Goal: Information Seeking & Learning: Compare options

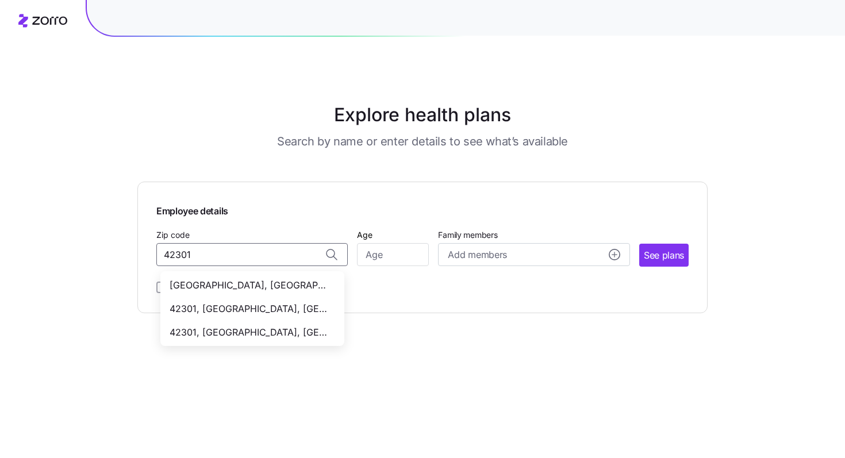
click at [246, 286] on span "[GEOGRAPHIC_DATA], [GEOGRAPHIC_DATA]" at bounding box center [250, 285] width 161 height 14
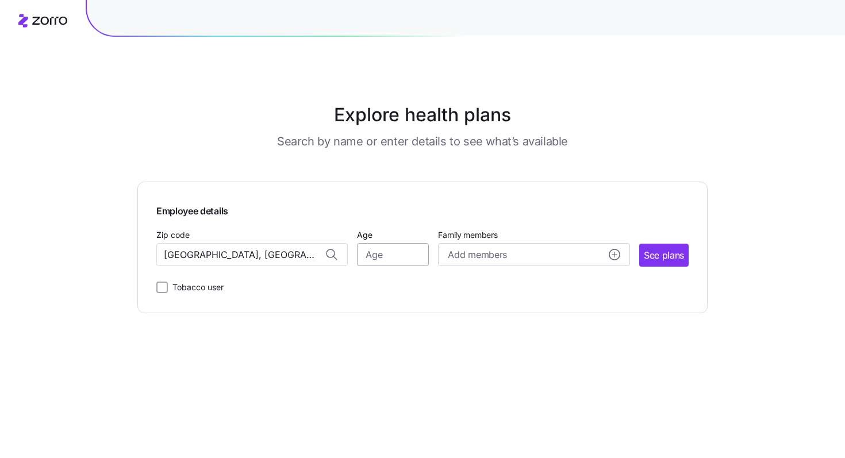
type input "[GEOGRAPHIC_DATA], [GEOGRAPHIC_DATA]"
click at [379, 258] on input "Age" at bounding box center [393, 254] width 72 height 23
type input "35"
click at [661, 264] on button "See plans" at bounding box center [663, 255] width 49 height 23
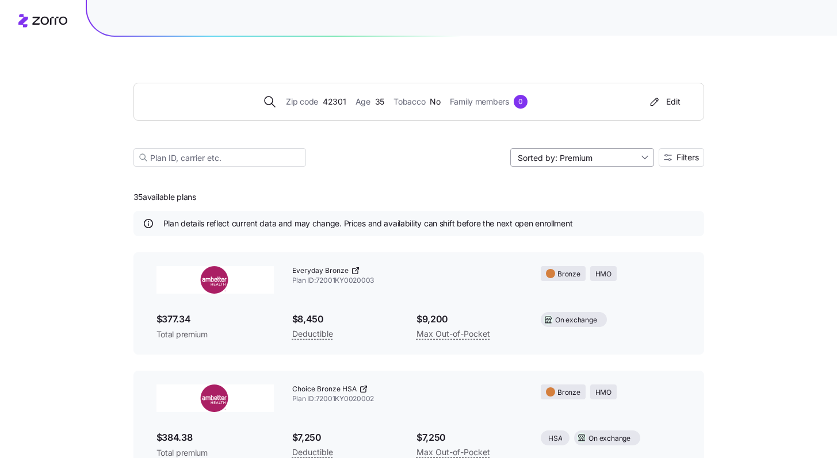
click at [645, 159] on input "Sorted by: Premium" at bounding box center [582, 157] width 144 height 18
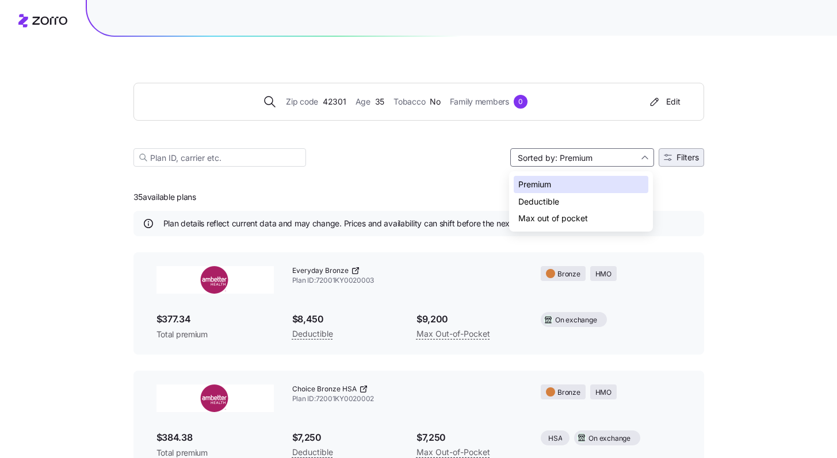
click at [692, 165] on button "Filters" at bounding box center [680, 157] width 45 height 18
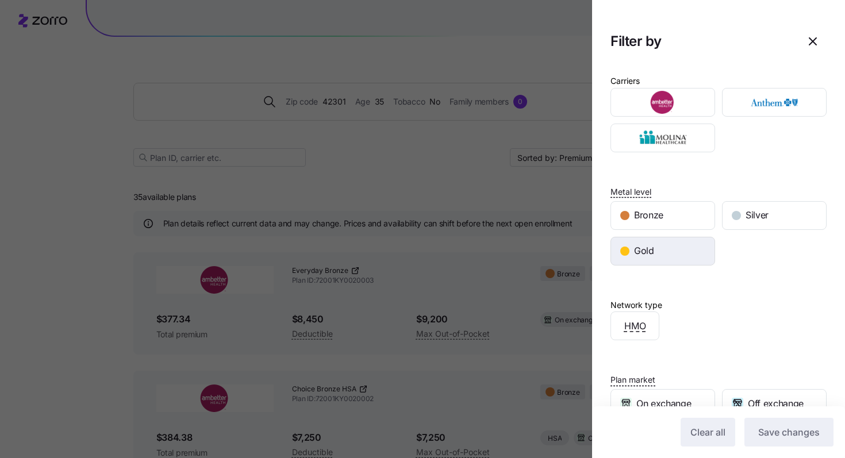
click at [655, 250] on div "Gold" at bounding box center [662, 251] width 103 height 28
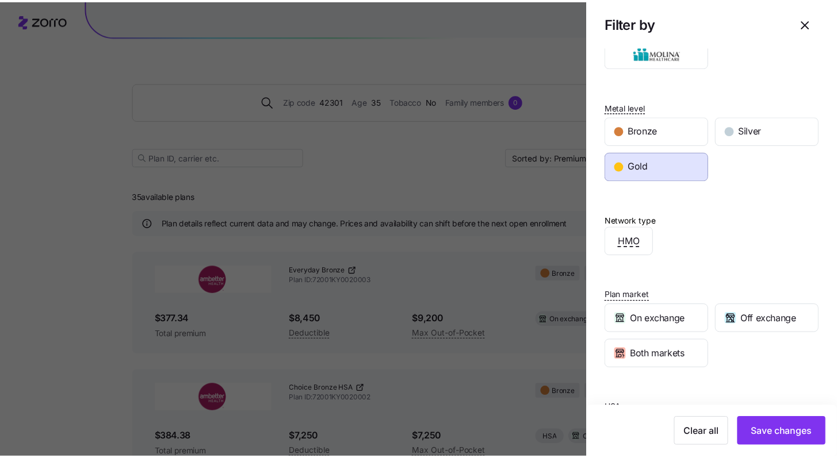
scroll to position [143, 0]
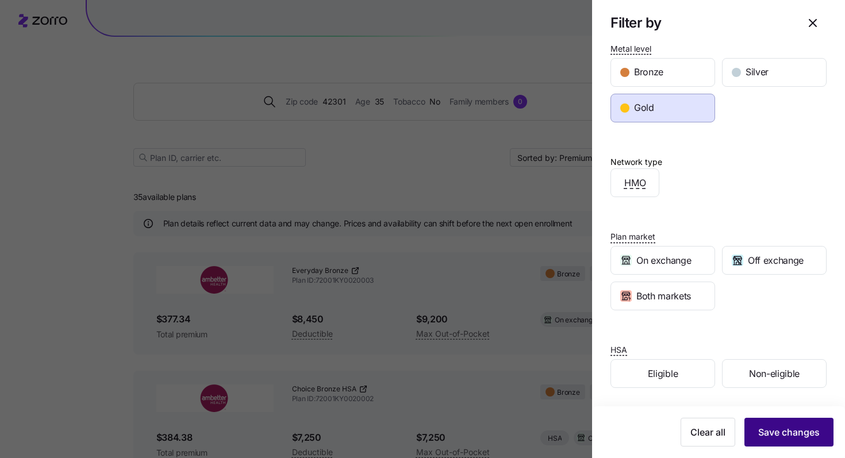
click at [780, 435] on span "Save changes" at bounding box center [789, 432] width 62 height 14
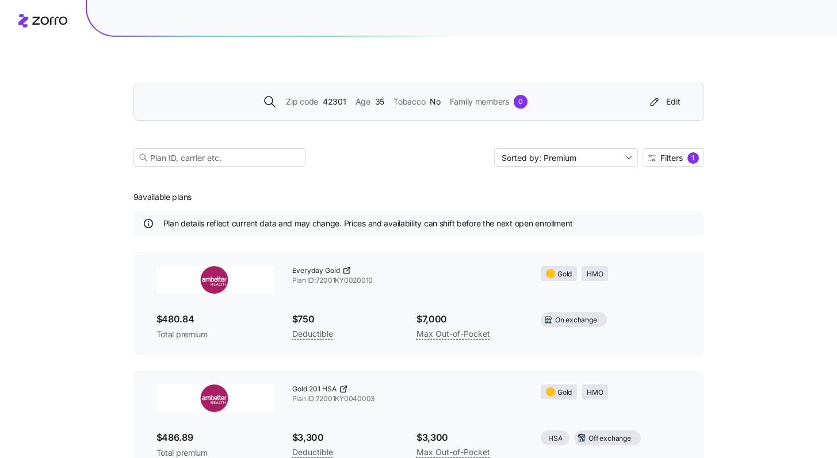
click at [329, 101] on span "42301" at bounding box center [335, 101] width 24 height 13
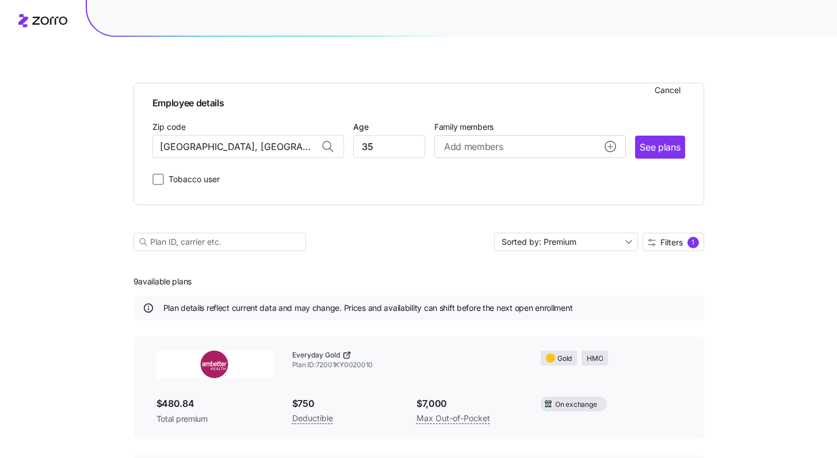
click at [321, 151] on icon at bounding box center [328, 147] width 14 height 14
click at [301, 146] on input "[GEOGRAPHIC_DATA], [GEOGRAPHIC_DATA]" at bounding box center [247, 146] width 191 height 23
drag, startPoint x: 183, startPoint y: 149, endPoint x: 142, endPoint y: 149, distance: 41.4
click at [142, 149] on div "Employee details Cancel Zip code [GEOGRAPHIC_DATA], [GEOGRAPHIC_DATA] Age [DEMO…" at bounding box center [418, 144] width 570 height 122
click at [373, 195] on div "Employee details Cancel Zip code [GEOGRAPHIC_DATA], [GEOGRAPHIC_DATA] Age [DEMO…" at bounding box center [418, 144] width 570 height 122
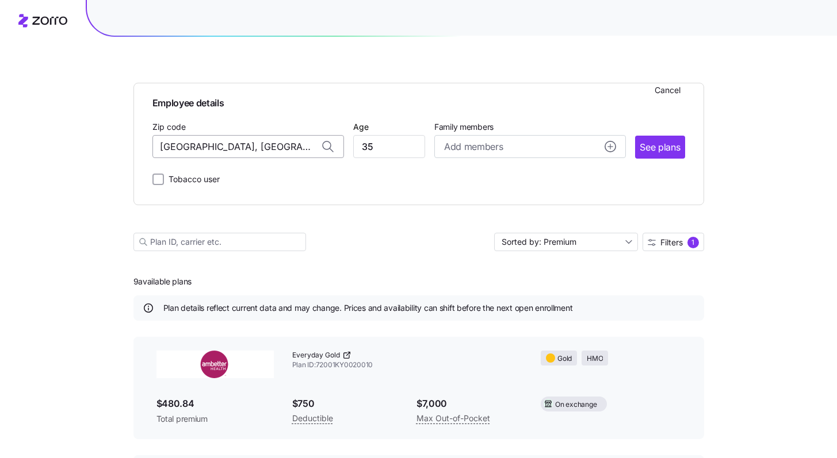
click at [247, 152] on input "[GEOGRAPHIC_DATA], [GEOGRAPHIC_DATA]" at bounding box center [247, 146] width 191 height 23
drag, startPoint x: 185, startPoint y: 144, endPoint x: 108, endPoint y: 141, distance: 76.5
click at [113, 141] on div "Employee details Cancel Zip code [GEOGRAPHIC_DATA], [GEOGRAPHIC_DATA] Age [DEMO…" at bounding box center [418, 456] width 837 height 912
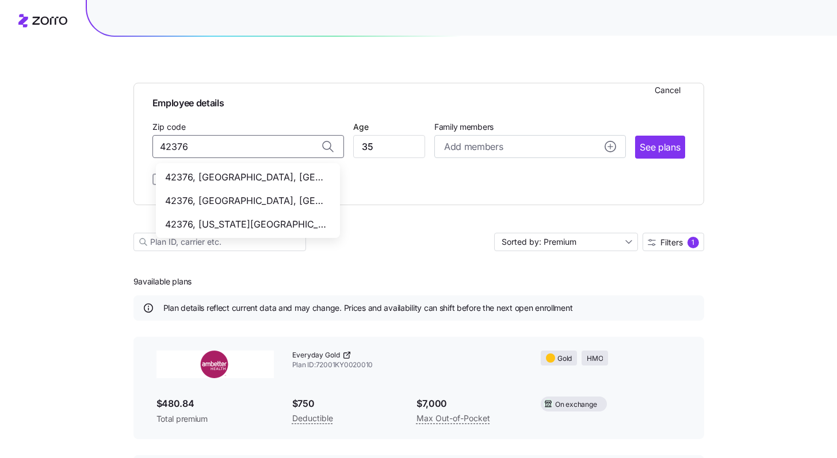
click at [260, 179] on span "42376, [GEOGRAPHIC_DATA], [GEOGRAPHIC_DATA]" at bounding box center [245, 177] width 161 height 14
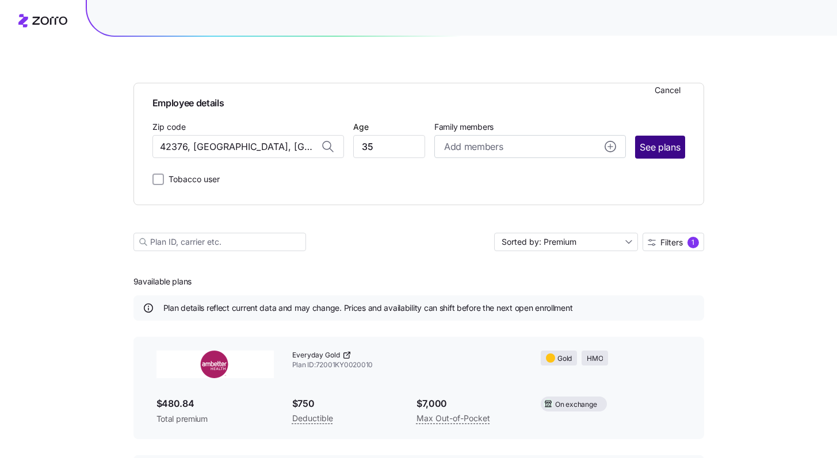
type input "42376, [GEOGRAPHIC_DATA], [GEOGRAPHIC_DATA]"
click at [642, 156] on button "See plans" at bounding box center [659, 147] width 49 height 23
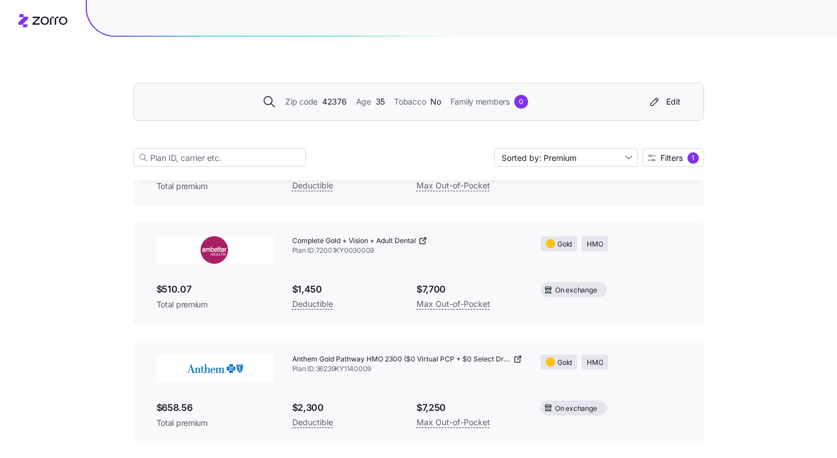
scroll to position [622, 0]
click at [336, 101] on span "42376" at bounding box center [334, 101] width 25 height 13
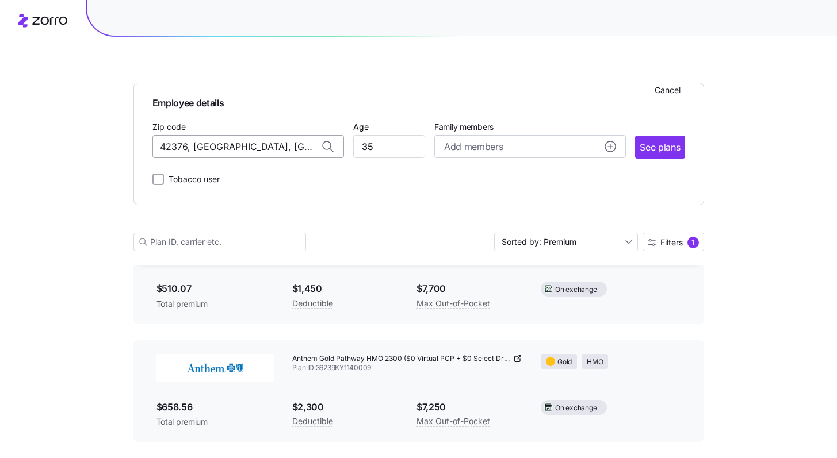
click at [260, 148] on input "42376, [GEOGRAPHIC_DATA], [GEOGRAPHIC_DATA]" at bounding box center [247, 146] width 191 height 23
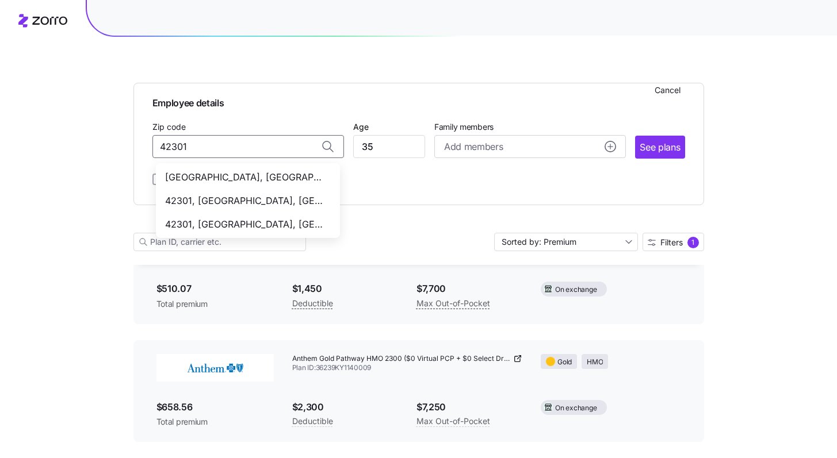
click at [278, 191] on div "42301, [GEOGRAPHIC_DATA], [GEOGRAPHIC_DATA]" at bounding box center [247, 201] width 179 height 24
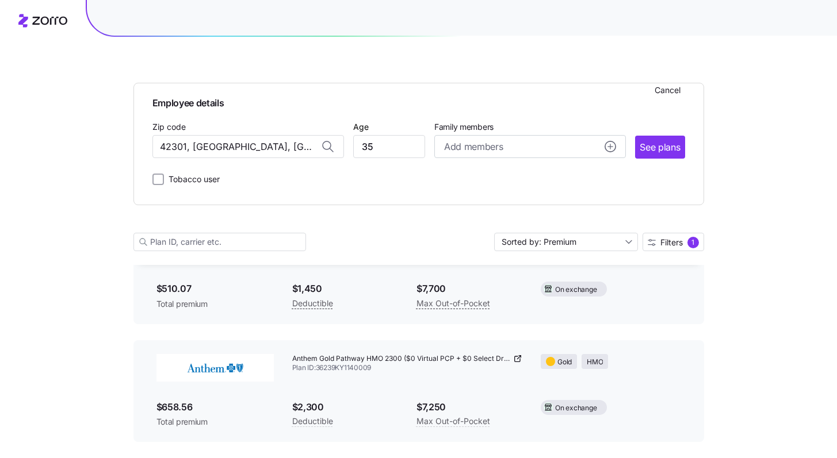
type input "42301, [GEOGRAPHIC_DATA], [GEOGRAPHIC_DATA]"
click at [666, 143] on span "See plans" at bounding box center [659, 147] width 40 height 14
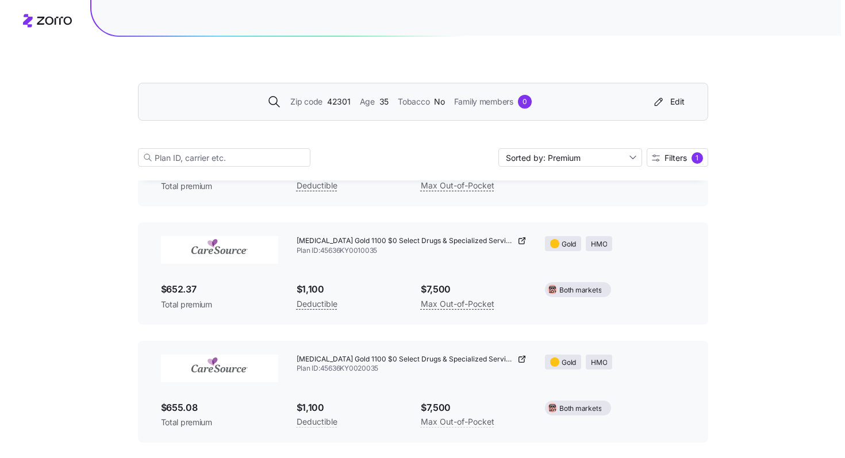
scroll to position [1333, 0]
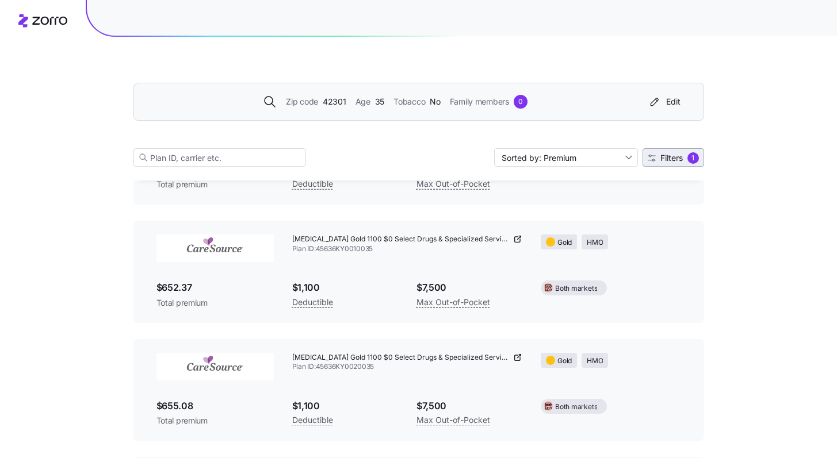
click at [668, 161] on span "Filters" at bounding box center [671, 158] width 22 height 8
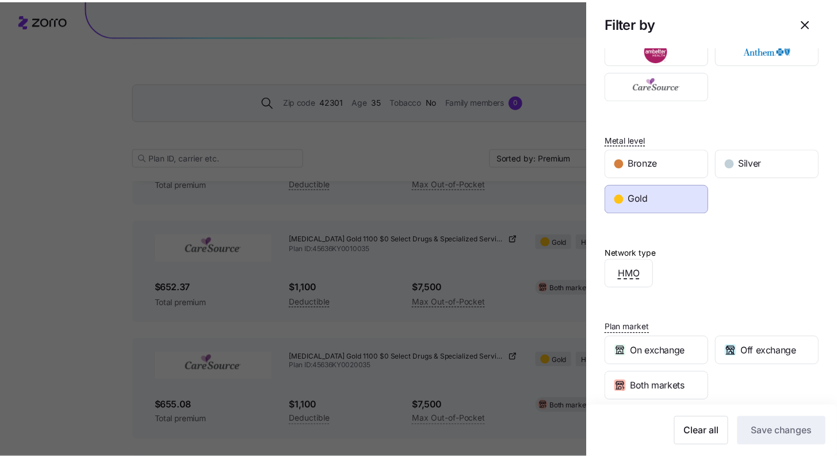
scroll to position [143, 0]
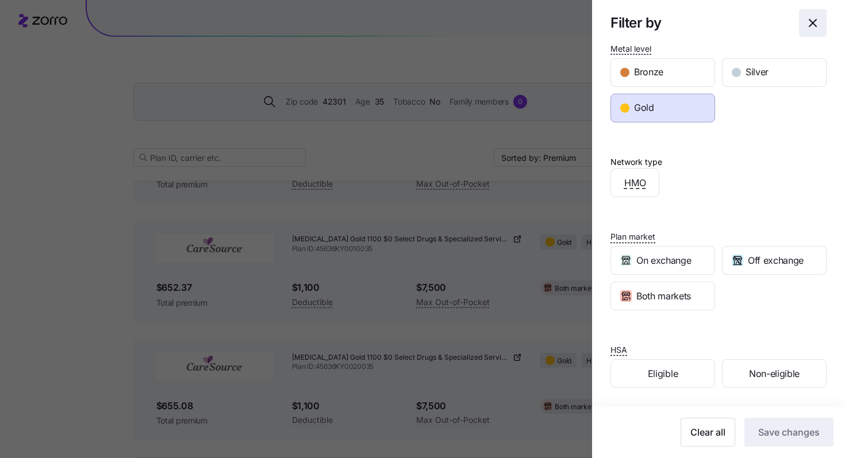
click at [806, 28] on icon "button" at bounding box center [813, 23] width 14 height 14
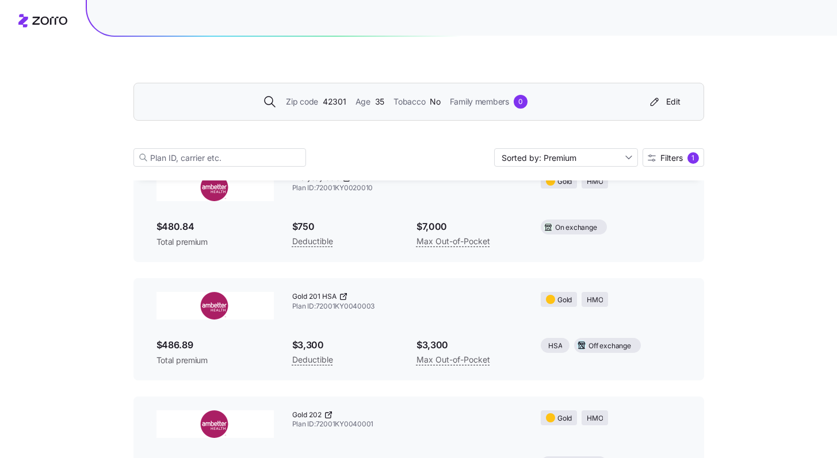
scroll to position [339, 0]
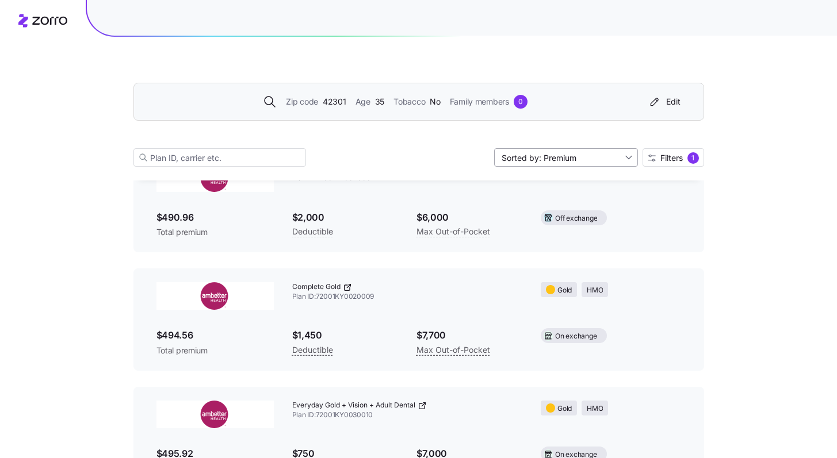
click at [574, 166] on input "Sorted by: Premium" at bounding box center [566, 157] width 144 height 18
click at [557, 198] on div "Deductible" at bounding box center [564, 201] width 135 height 17
type input "Sorted by: Deductible"
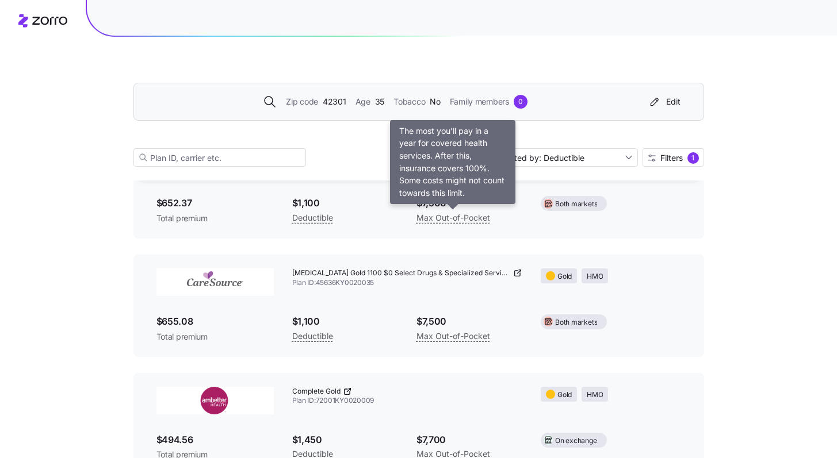
scroll to position [224, 0]
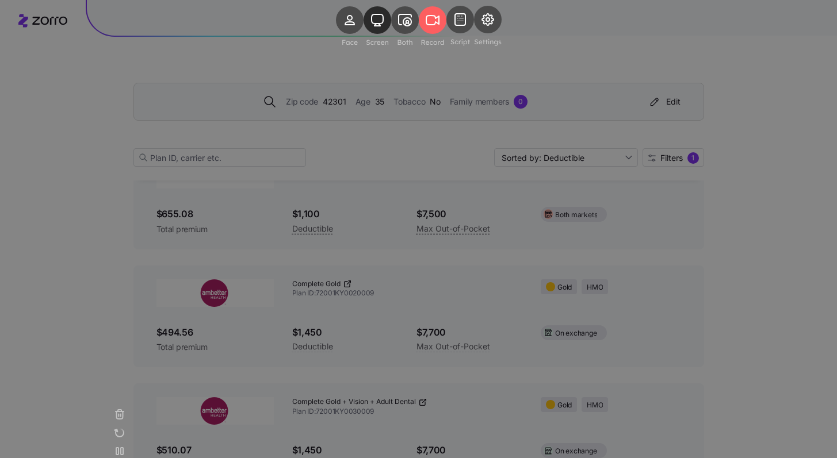
click at [364, 34] on rect at bounding box center [377, 20] width 28 height 28
click at [435, 34] on rect at bounding box center [433, 20] width 28 height 28
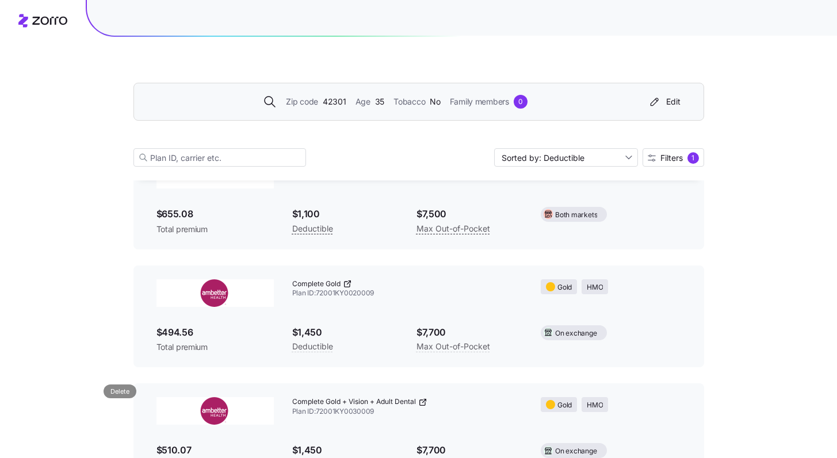
click at [121, 416] on icon at bounding box center [121, 415] width 0 height 2
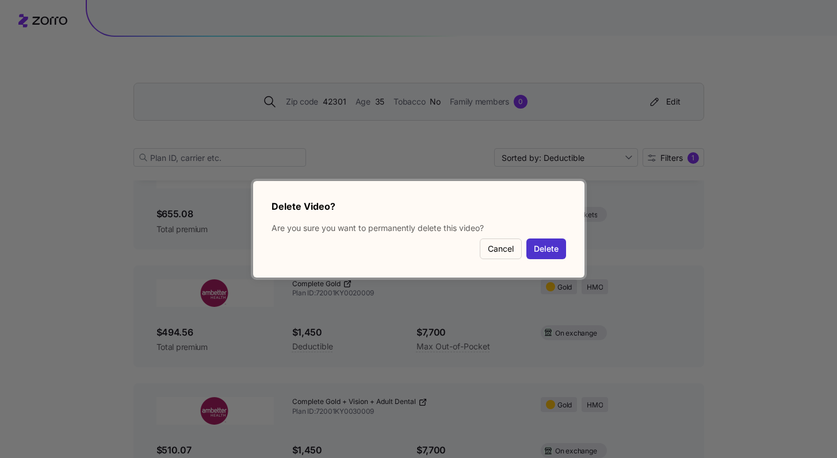
click at [554, 244] on button "Delete" at bounding box center [546, 249] width 40 height 21
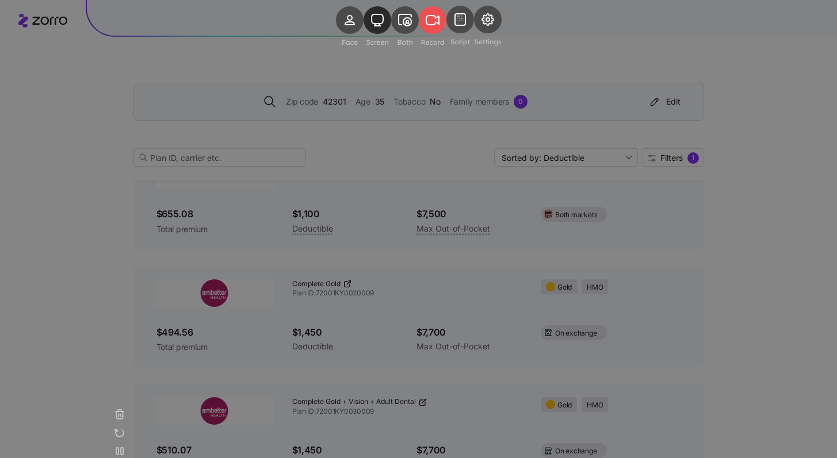
click at [440, 34] on rect at bounding box center [433, 20] width 28 height 28
